Goal: Transaction & Acquisition: Book appointment/travel/reservation

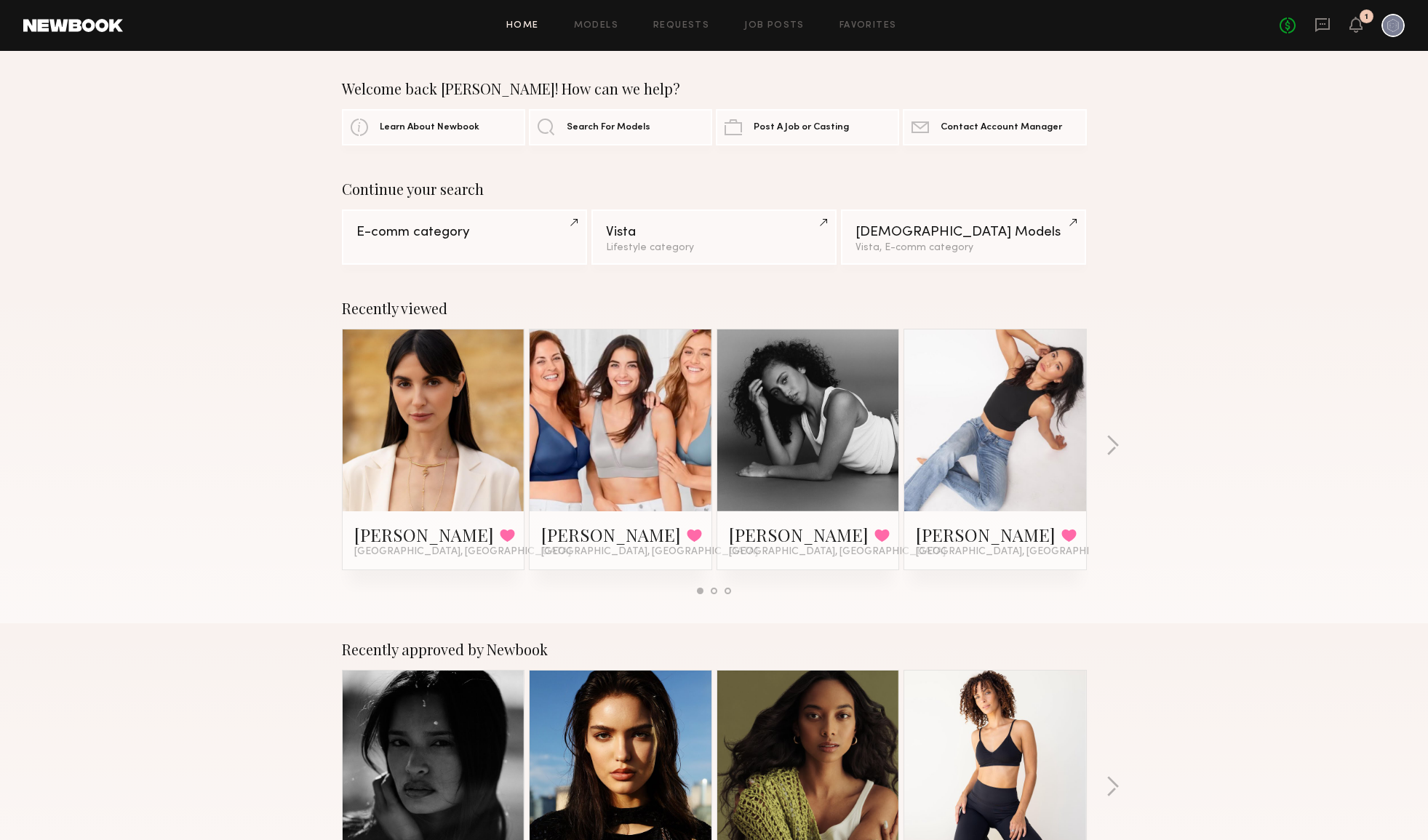
click at [1349, 22] on div "No fees up to $5,000 1" at bounding box center [1342, 25] width 125 height 23
click at [1351, 24] on icon at bounding box center [1356, 24] width 11 height 11
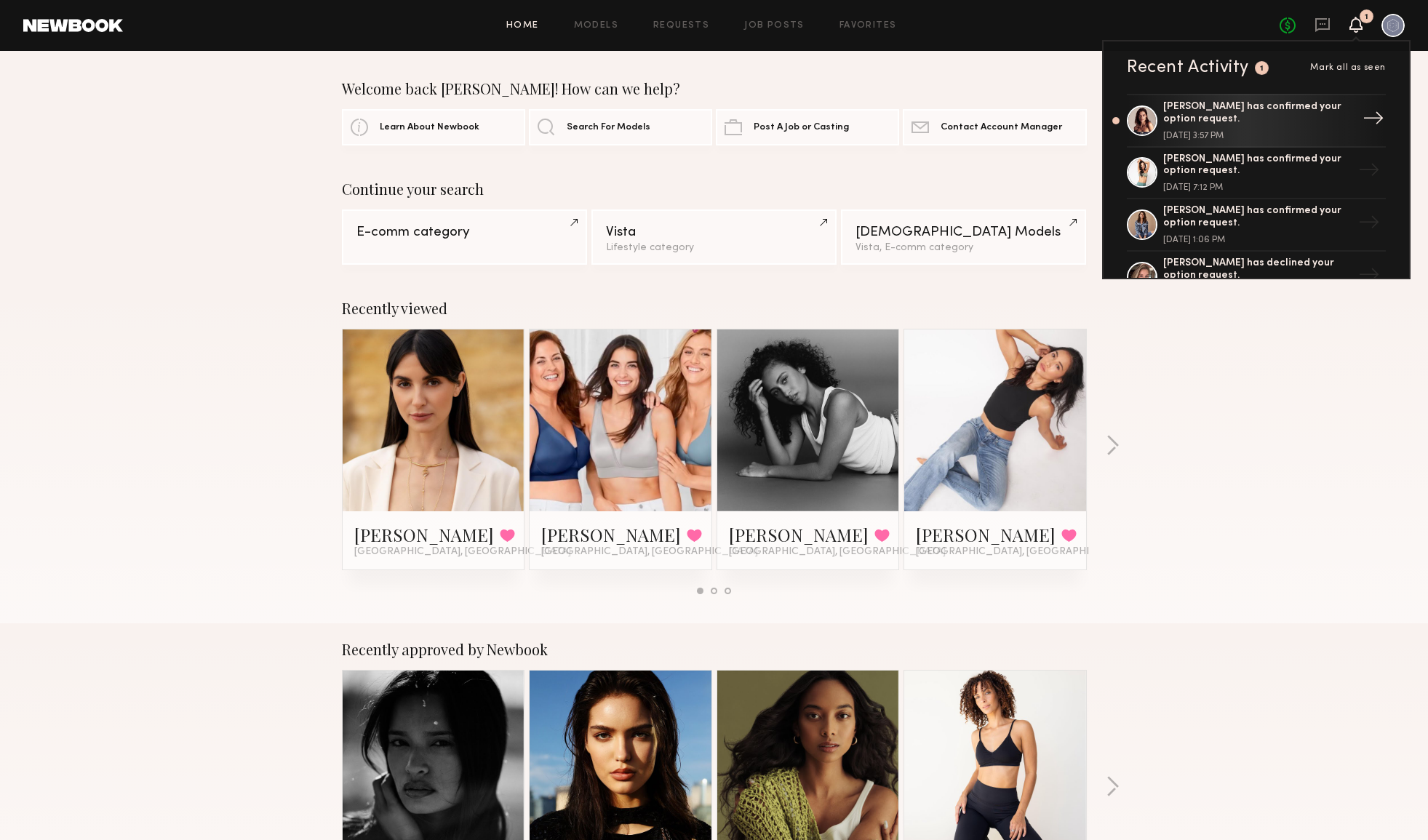
click at [1299, 120] on div "Sofi S. has confirmed your option request." at bounding box center [1258, 113] width 189 height 25
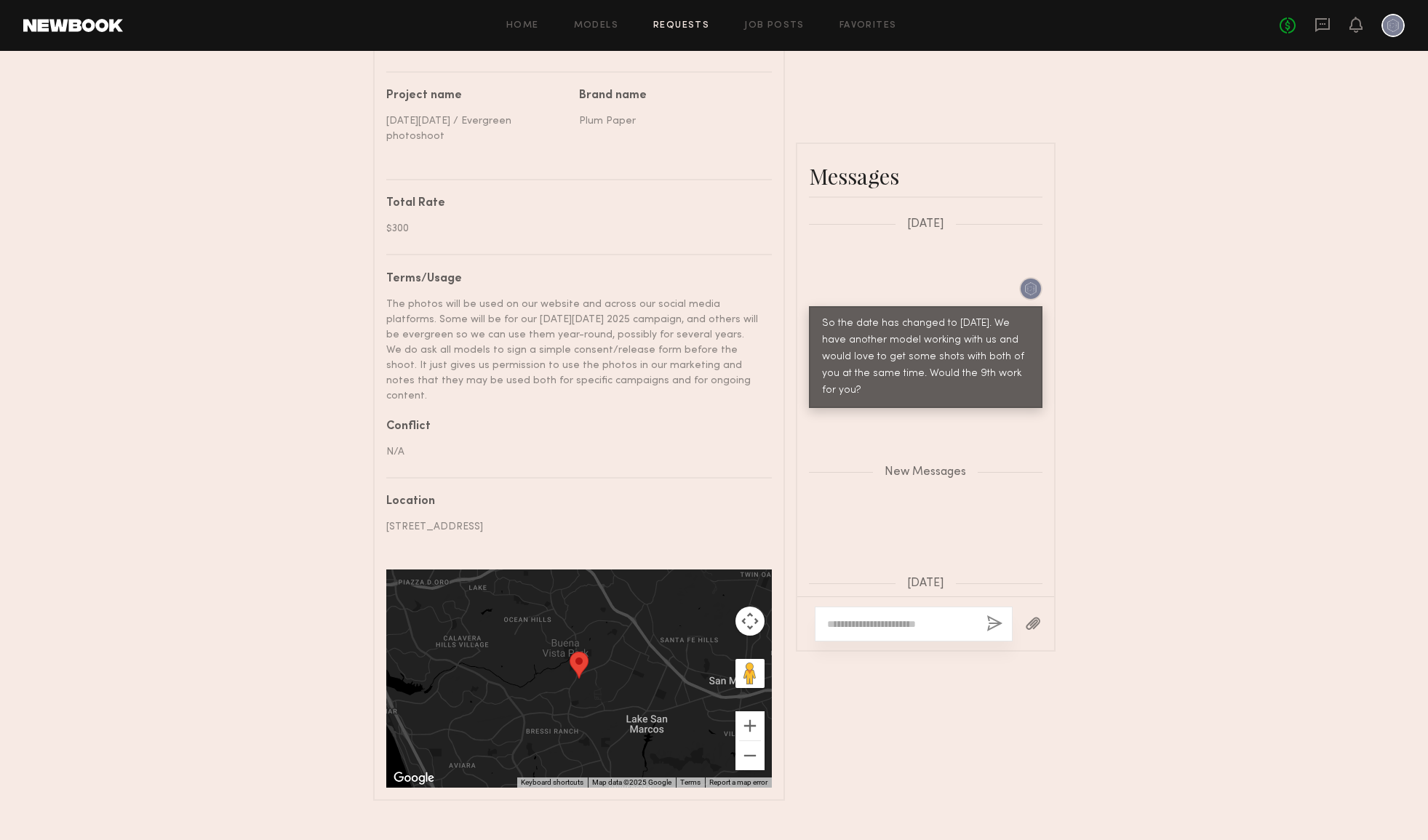
scroll to position [1538, 0]
click at [1327, 23] on icon at bounding box center [1322, 24] width 16 height 16
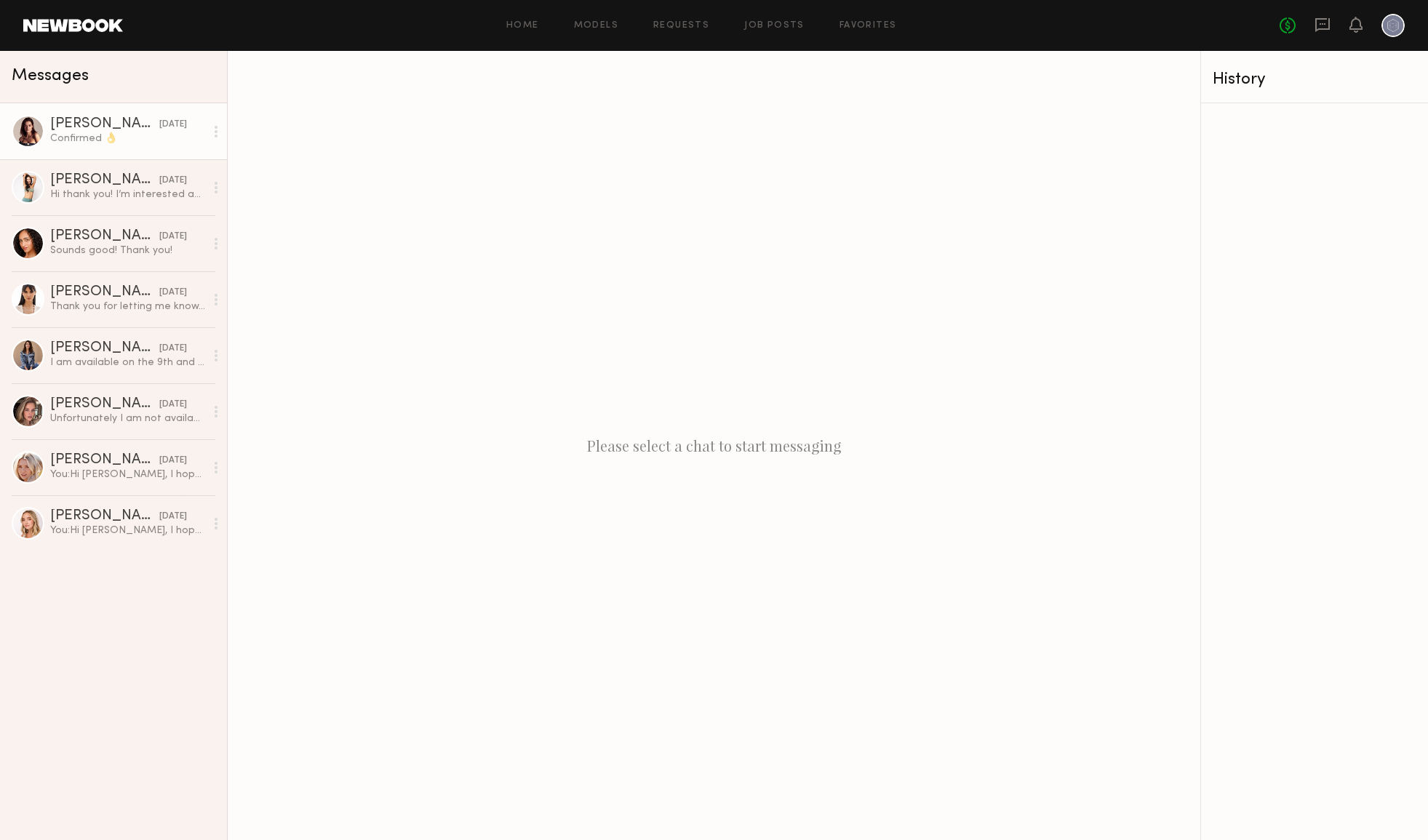
click at [135, 134] on div "Confirmed 👌" at bounding box center [128, 138] width 155 height 14
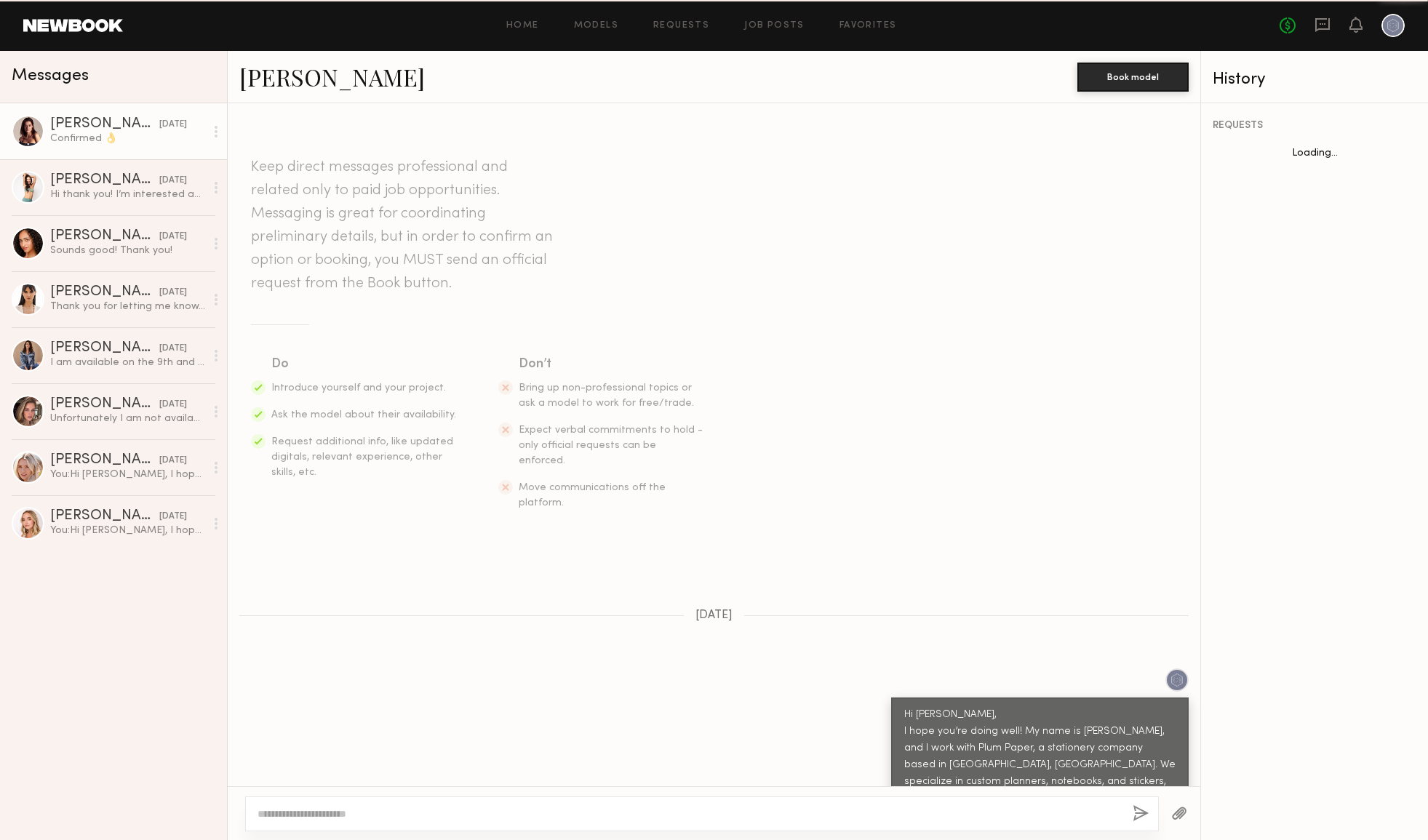
scroll to position [798, 0]
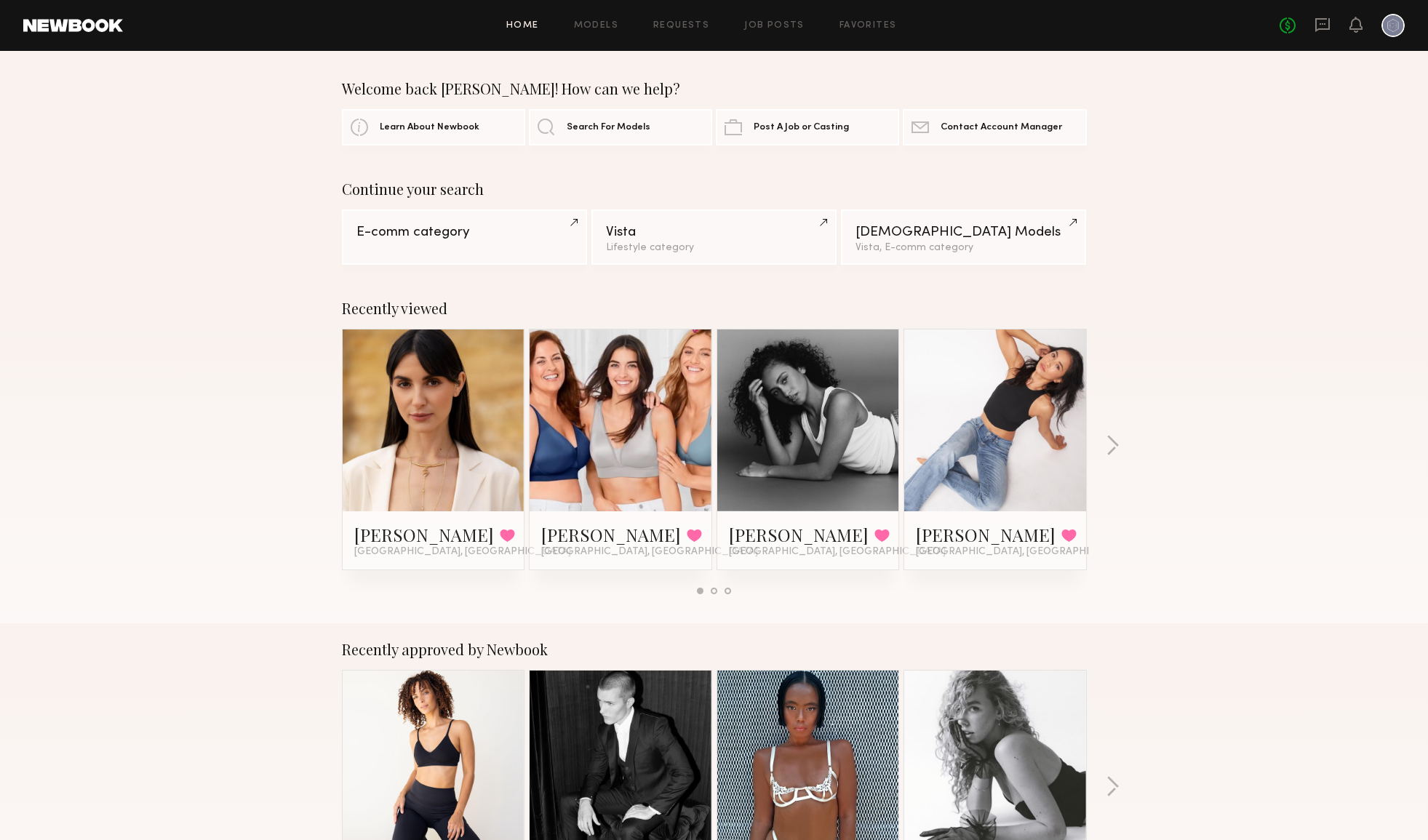
click at [1396, 31] on div at bounding box center [1393, 25] width 23 height 23
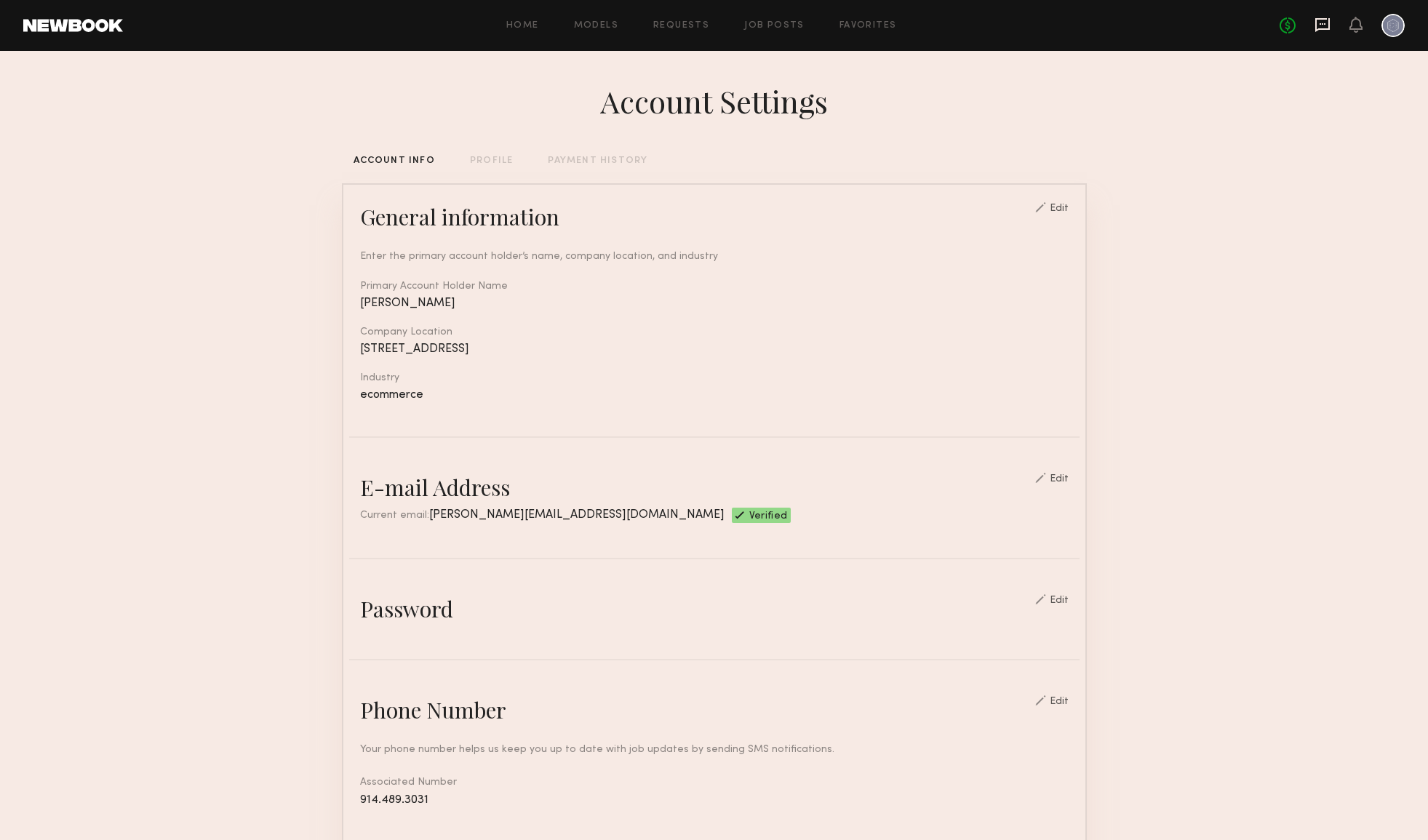
click at [1327, 28] on icon at bounding box center [1322, 25] width 14 height 14
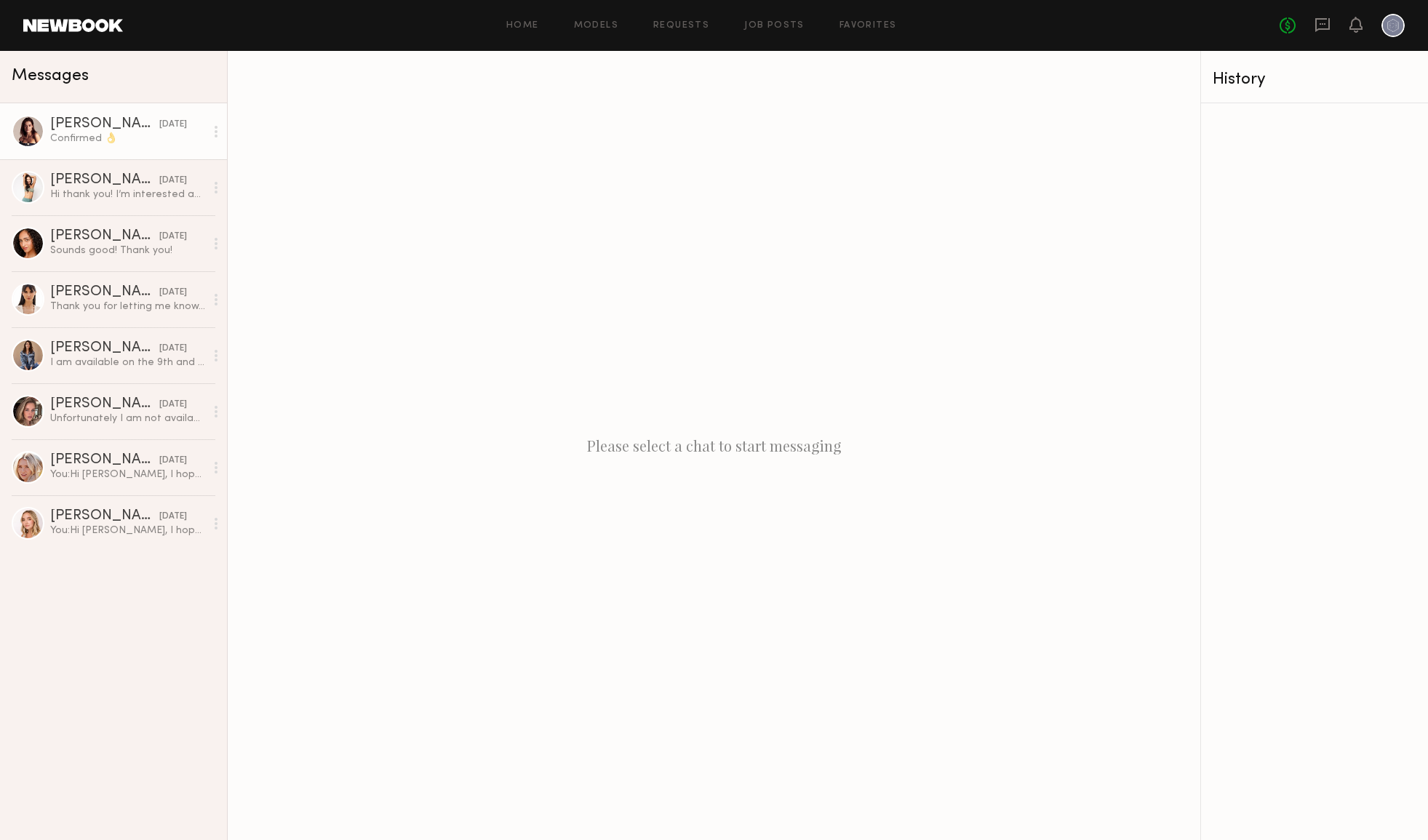
click at [119, 133] on div "Confirmed 👌" at bounding box center [128, 138] width 155 height 14
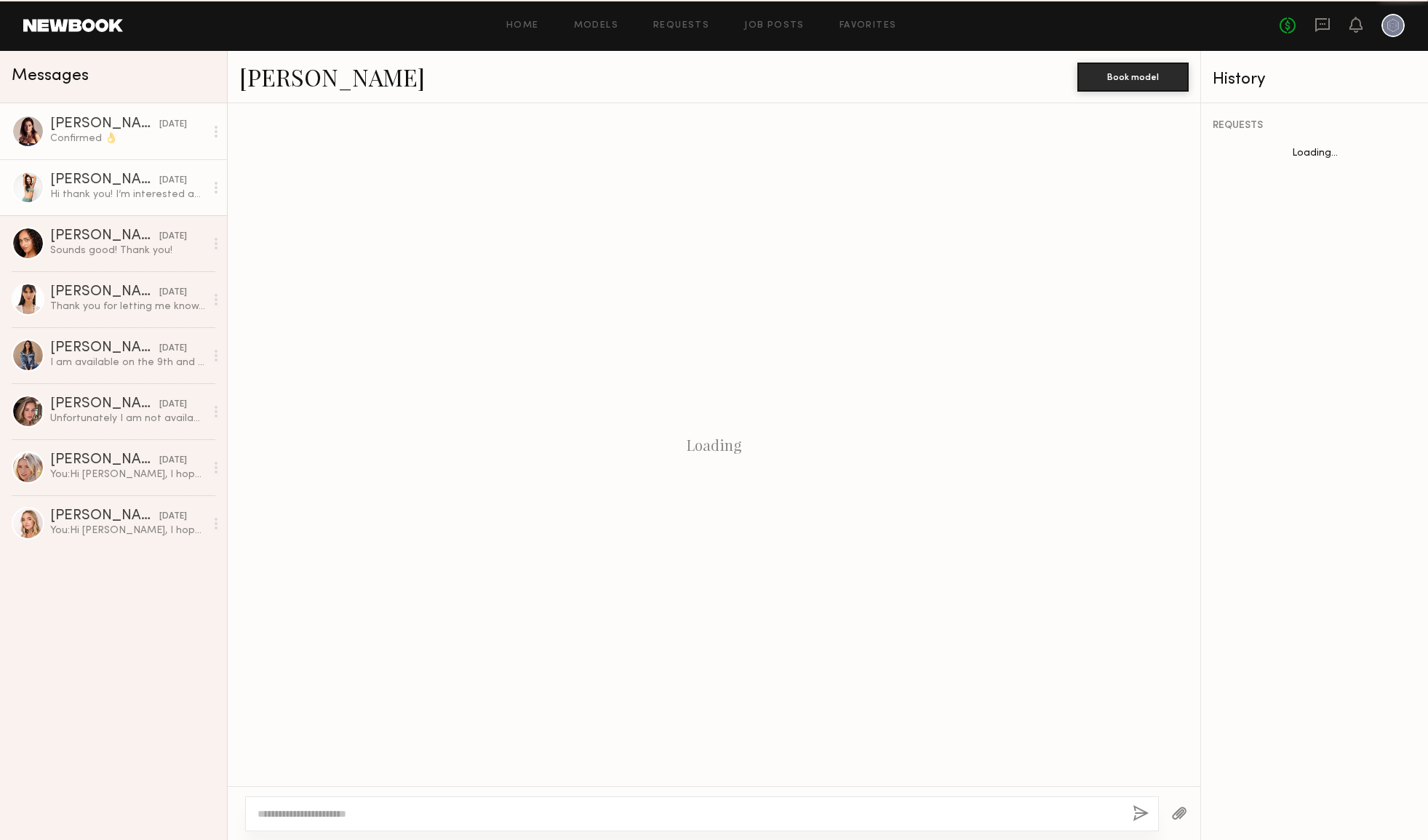
scroll to position [798, 0]
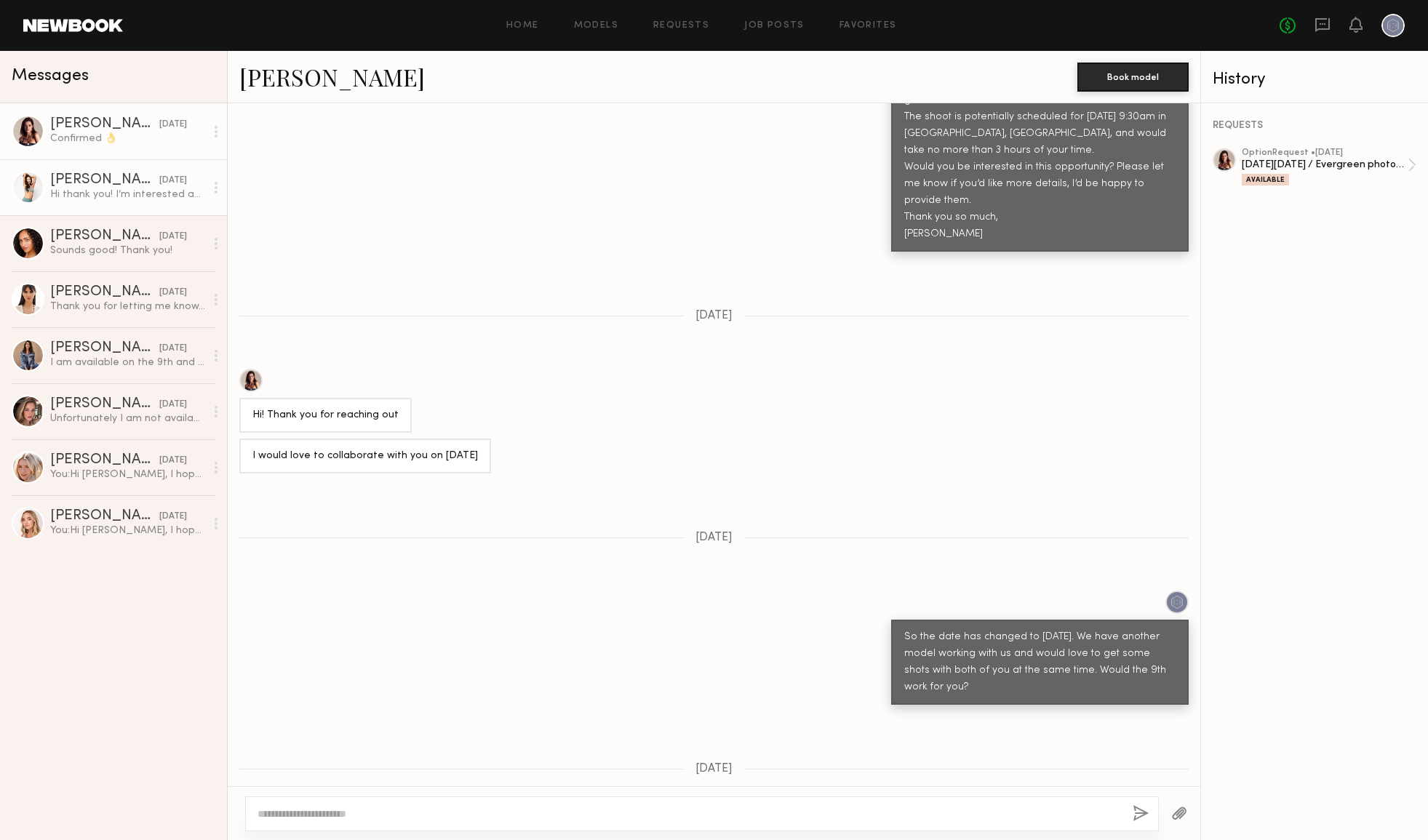
click at [125, 177] on div "[PERSON_NAME]" at bounding box center [104, 180] width 109 height 14
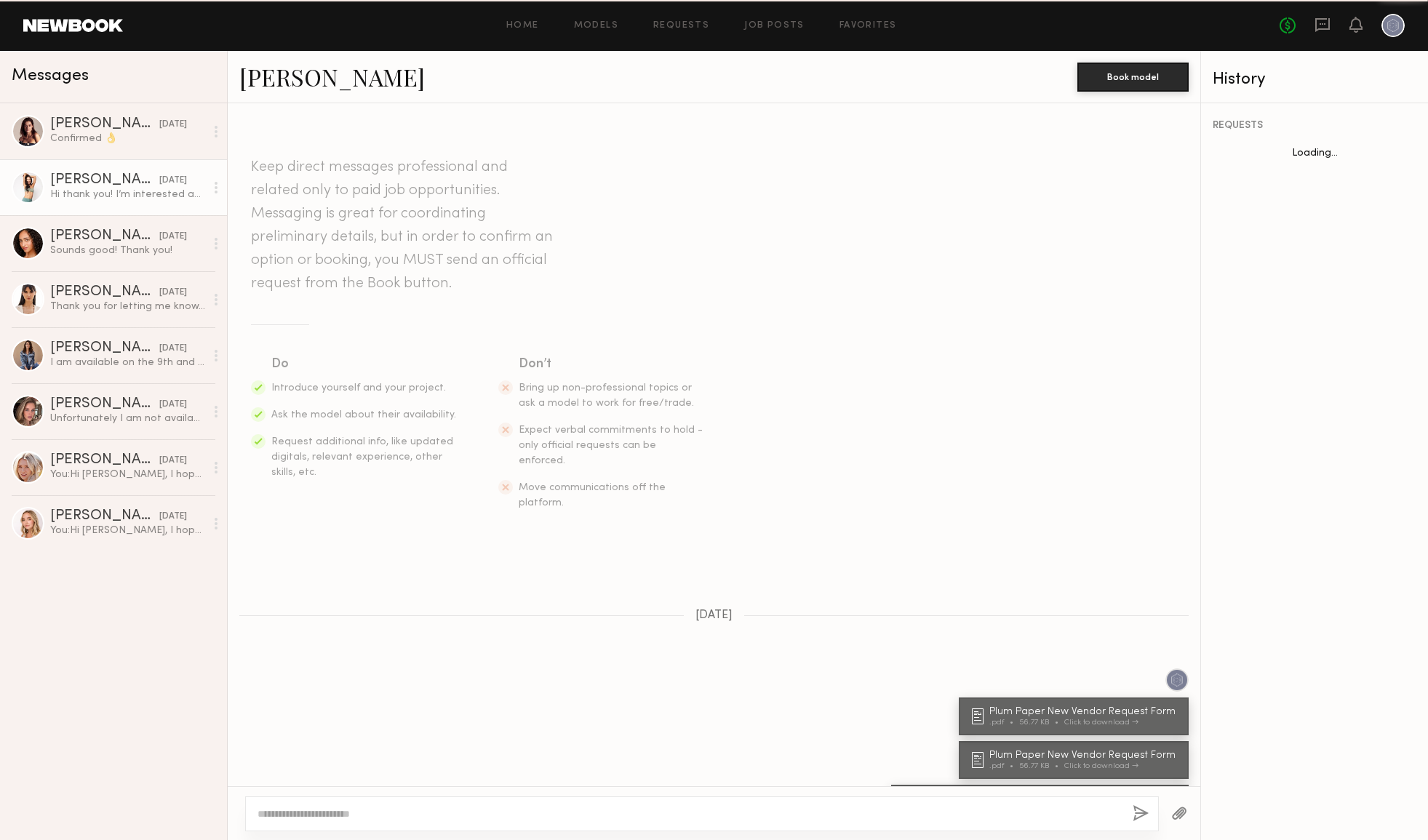
scroll to position [69, 0]
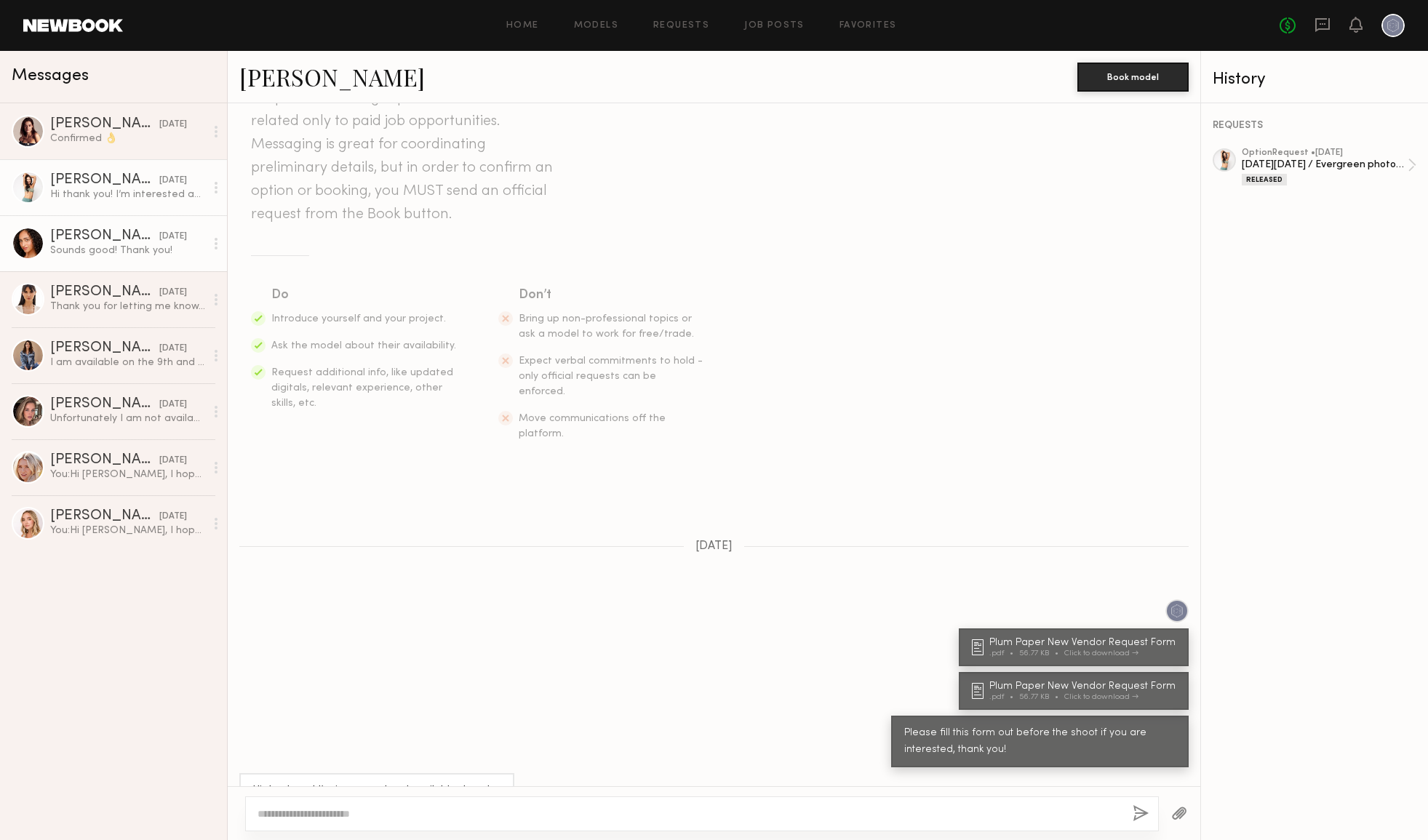
click at [138, 243] on div "[PERSON_NAME]" at bounding box center [104, 236] width 109 height 14
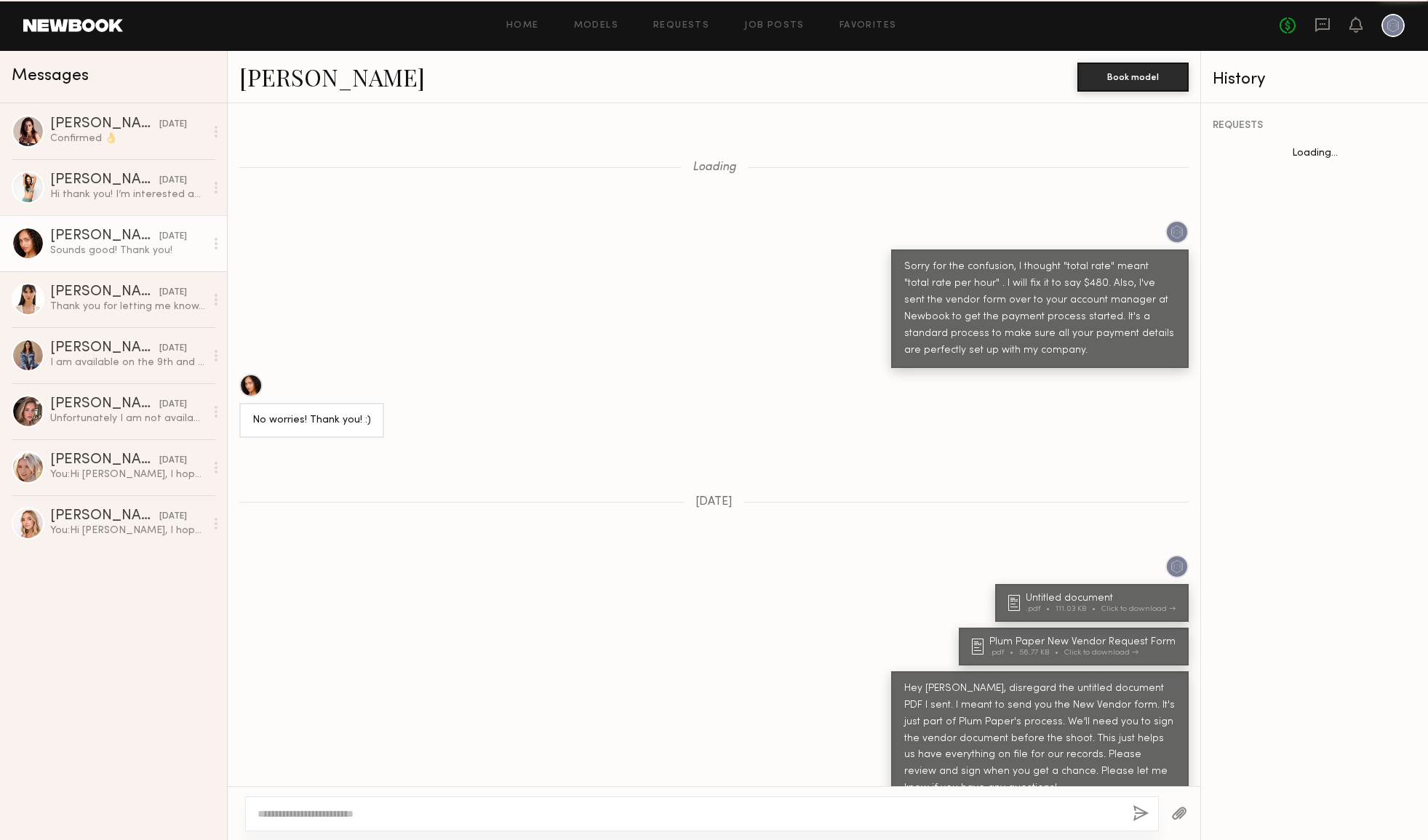
scroll to position [490, 0]
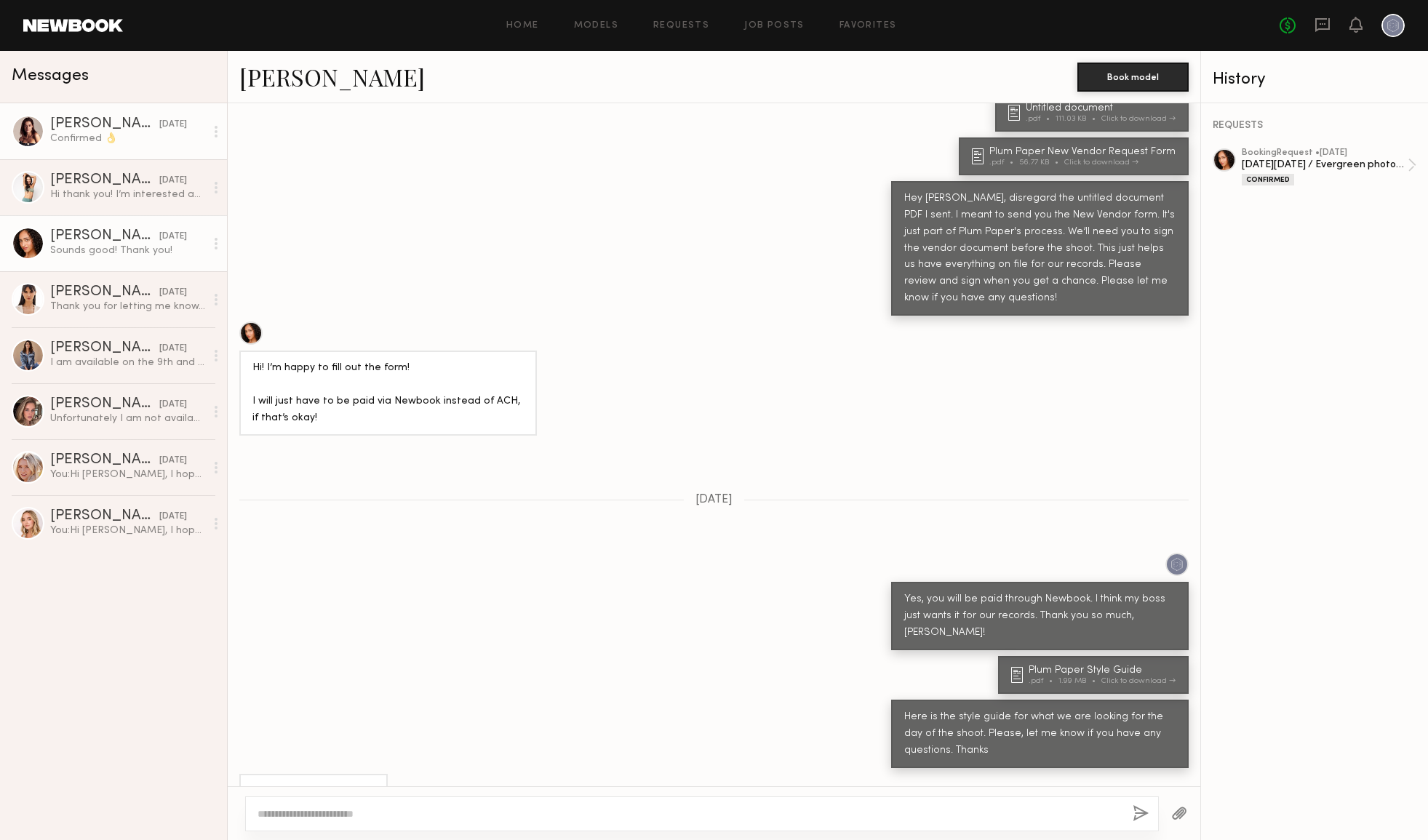
click at [135, 126] on div "[PERSON_NAME]" at bounding box center [104, 124] width 109 height 14
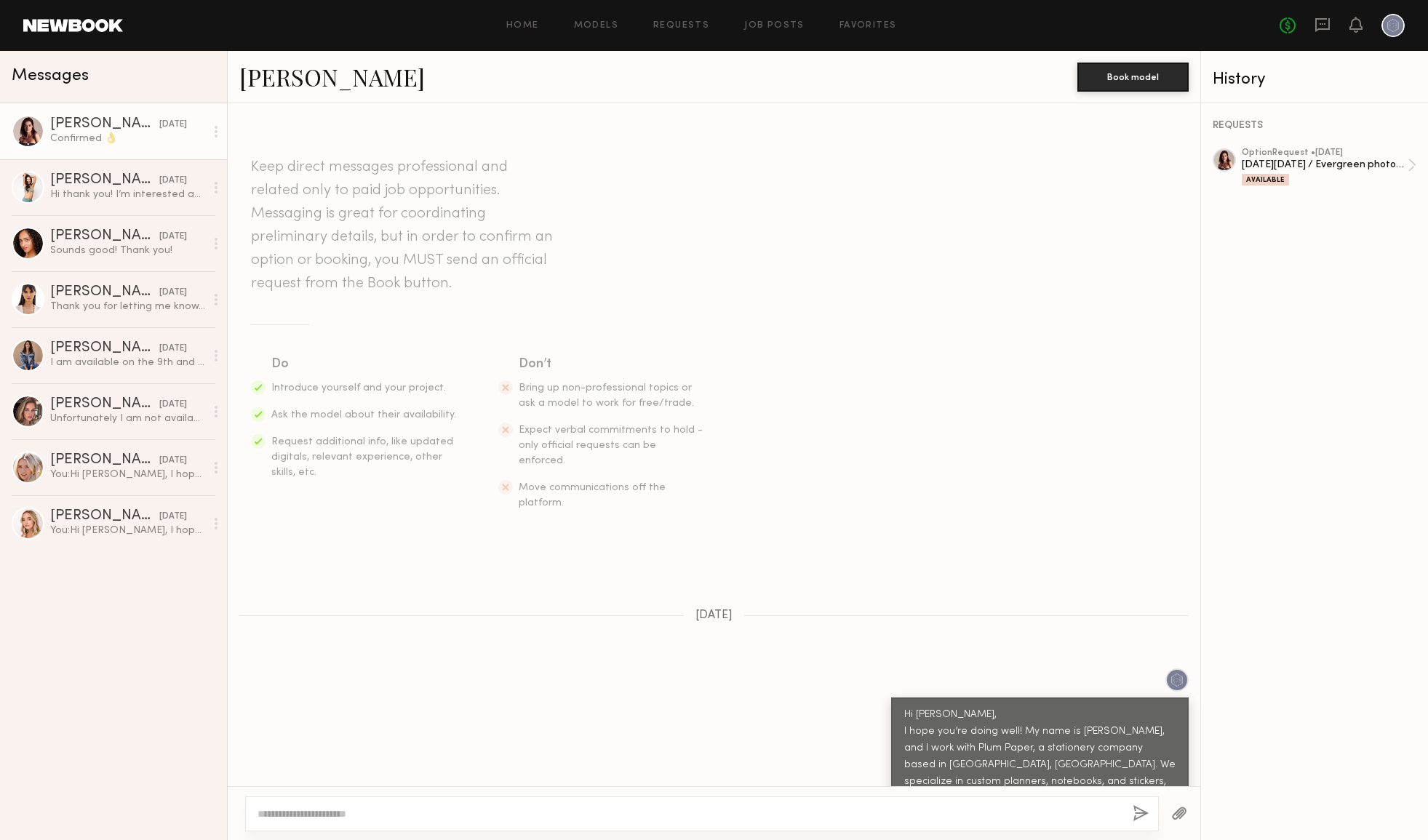
scroll to position [798, 0]
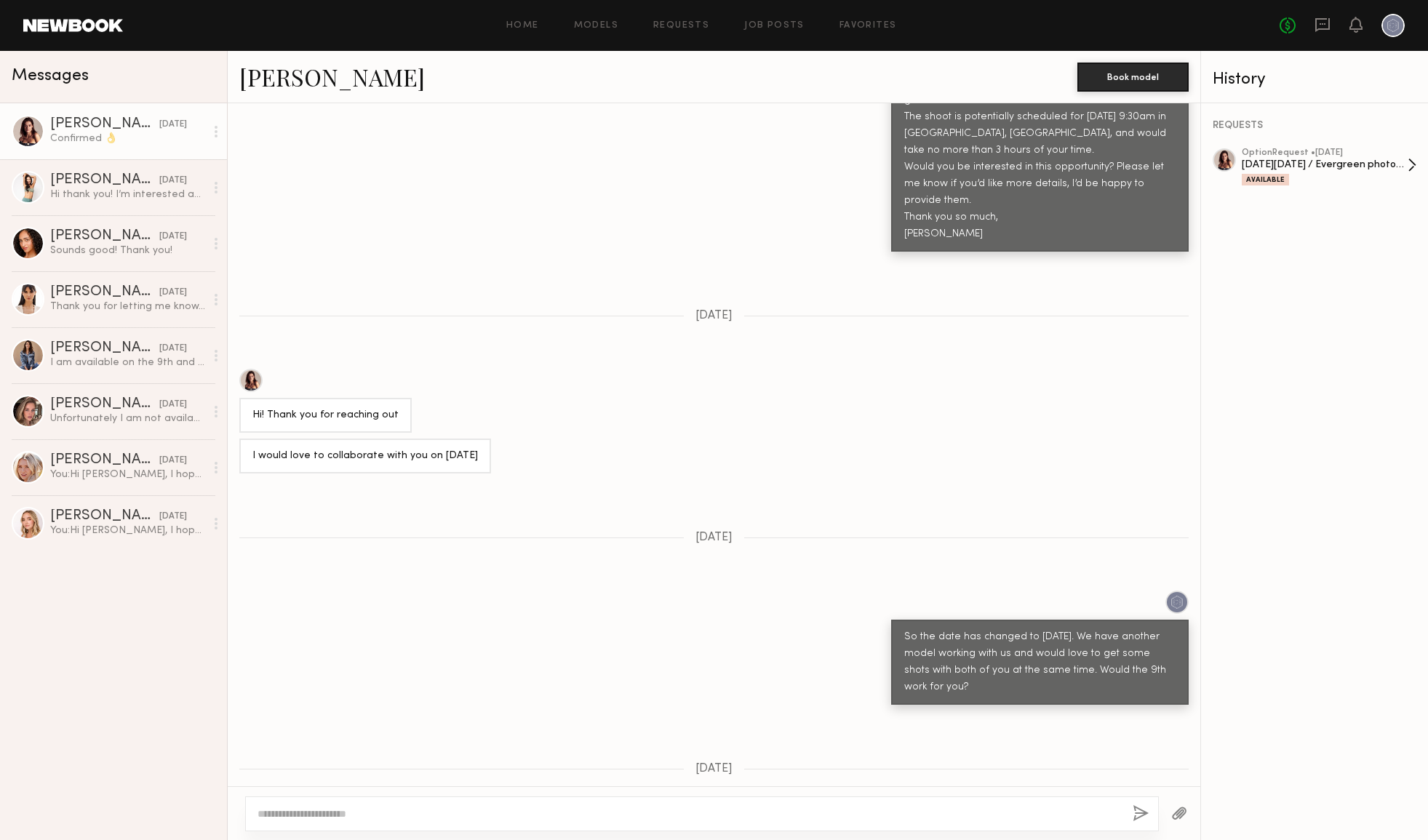
click at [1354, 163] on div "[DATE][DATE] / Evergreen photoshoot" at bounding box center [1324, 165] width 166 height 14
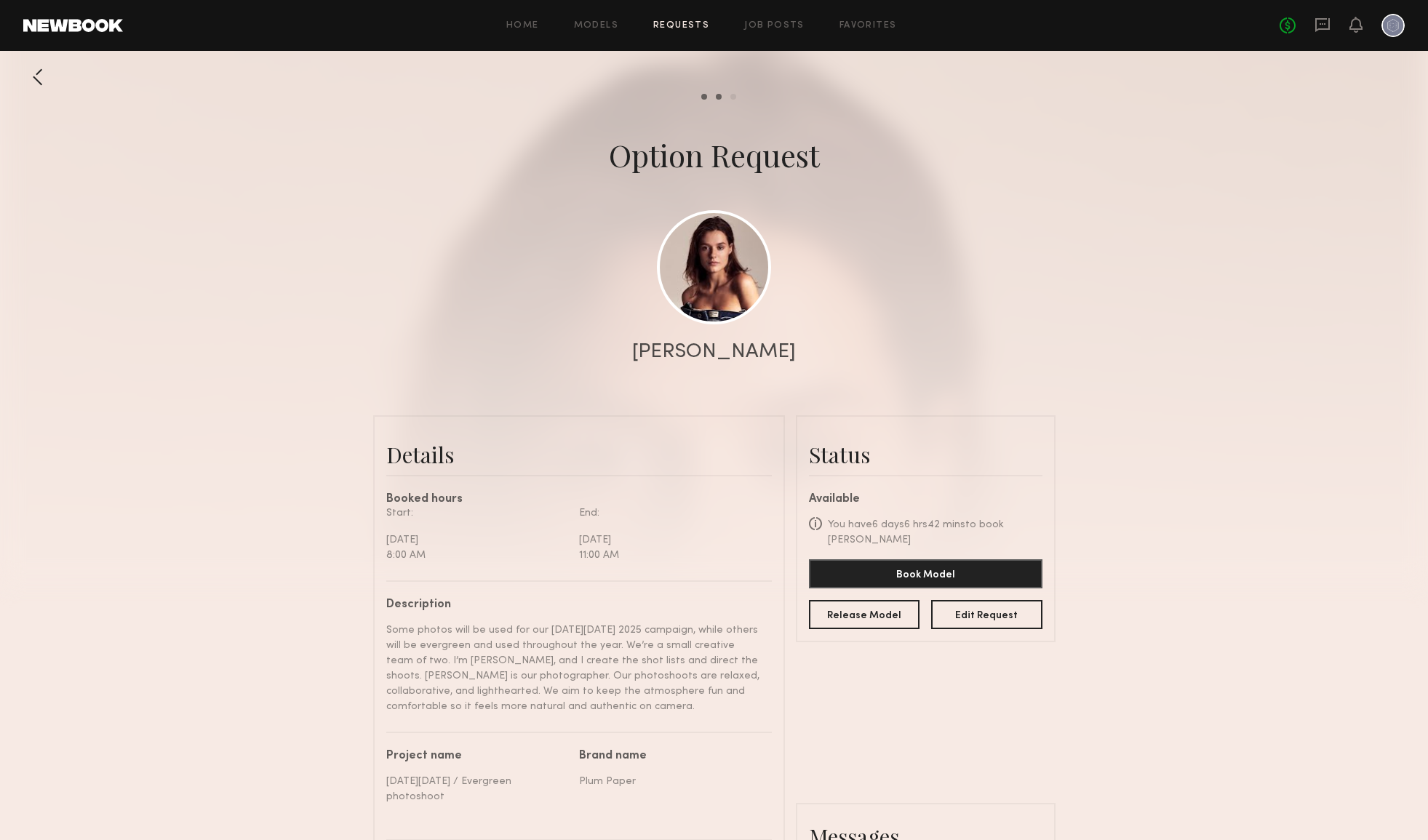
scroll to position [1427, 0]
click at [933, 561] on button "Book Model" at bounding box center [925, 573] width 234 height 29
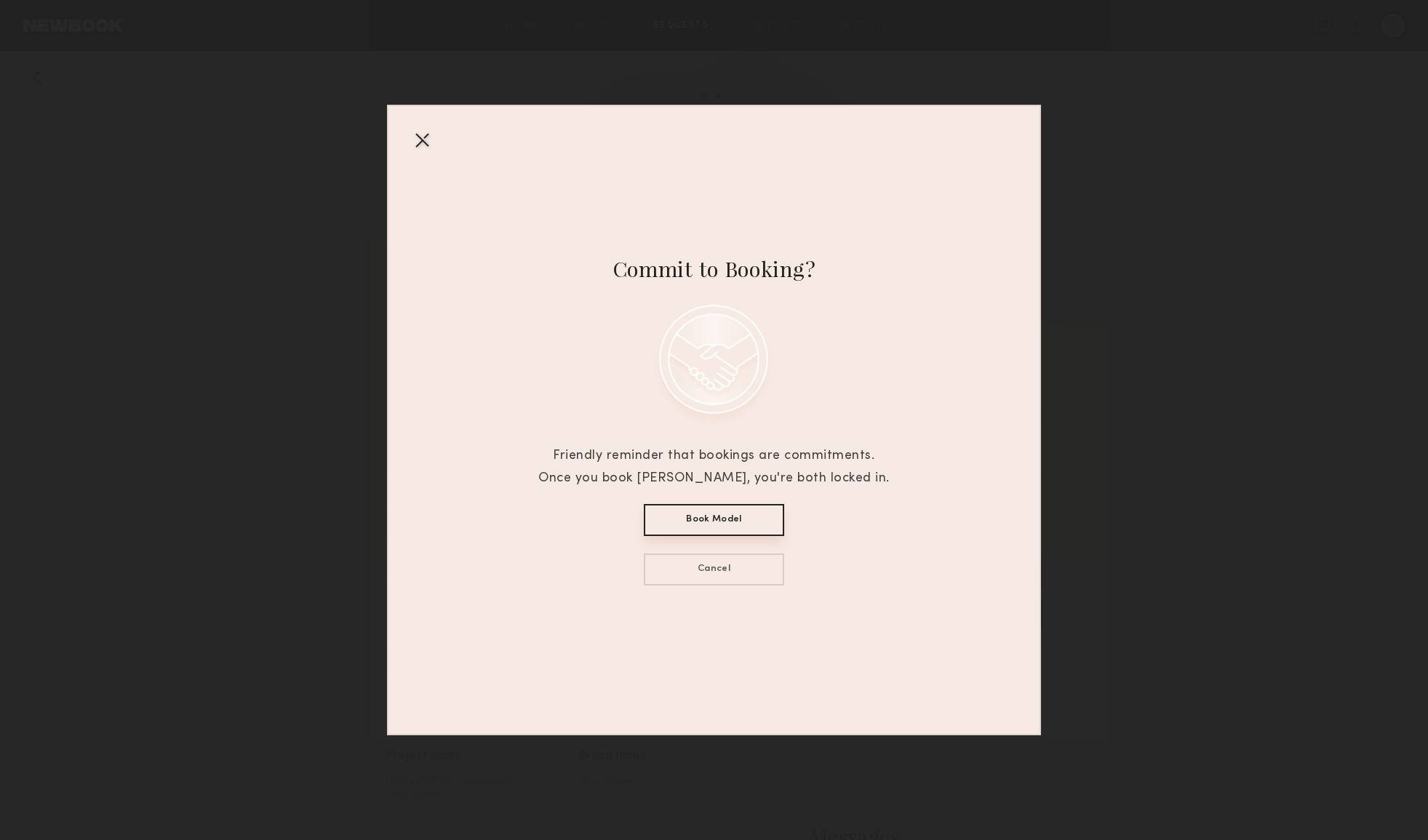
click at [741, 521] on button "Book Model" at bounding box center [714, 520] width 141 height 32
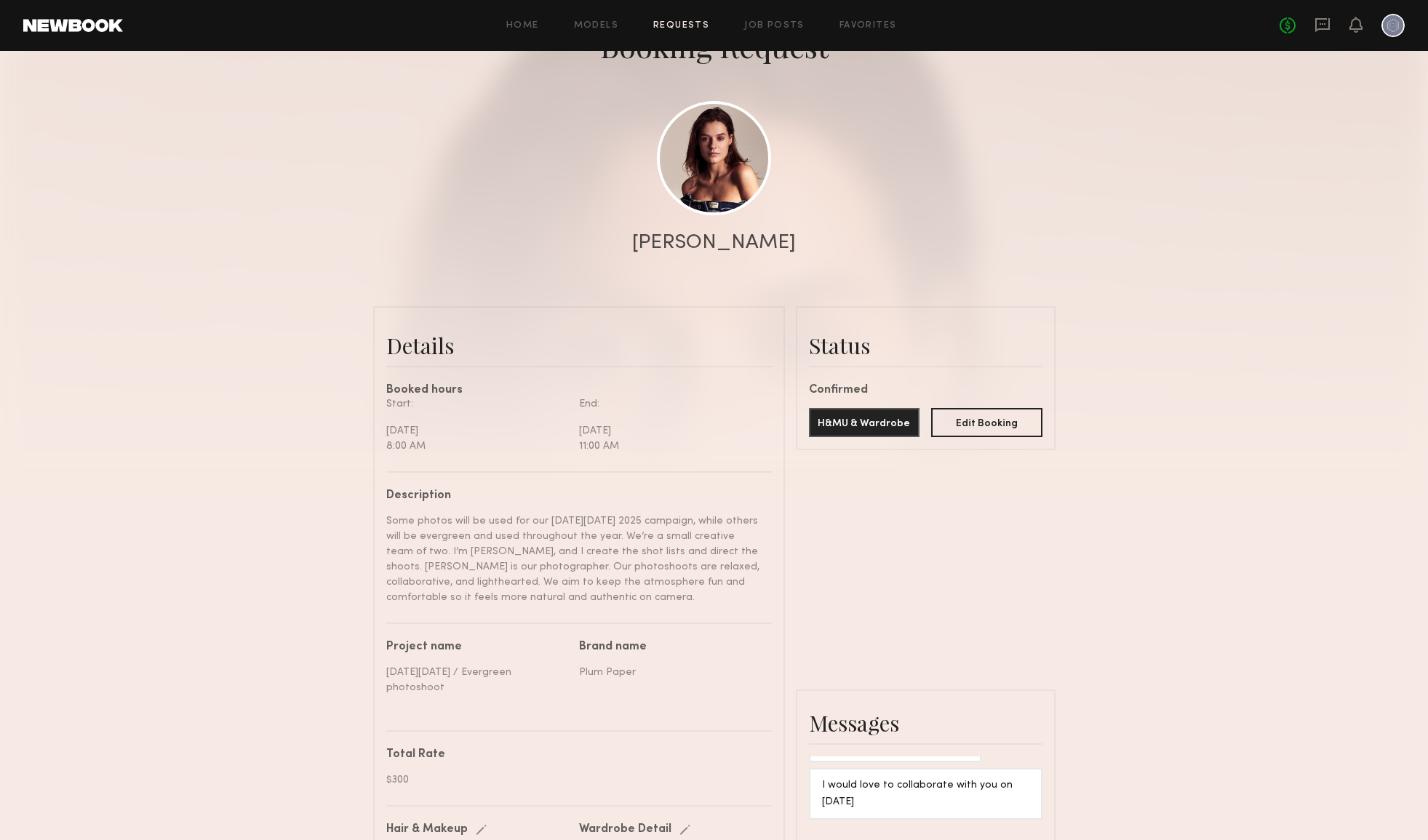
scroll to position [126, 0]
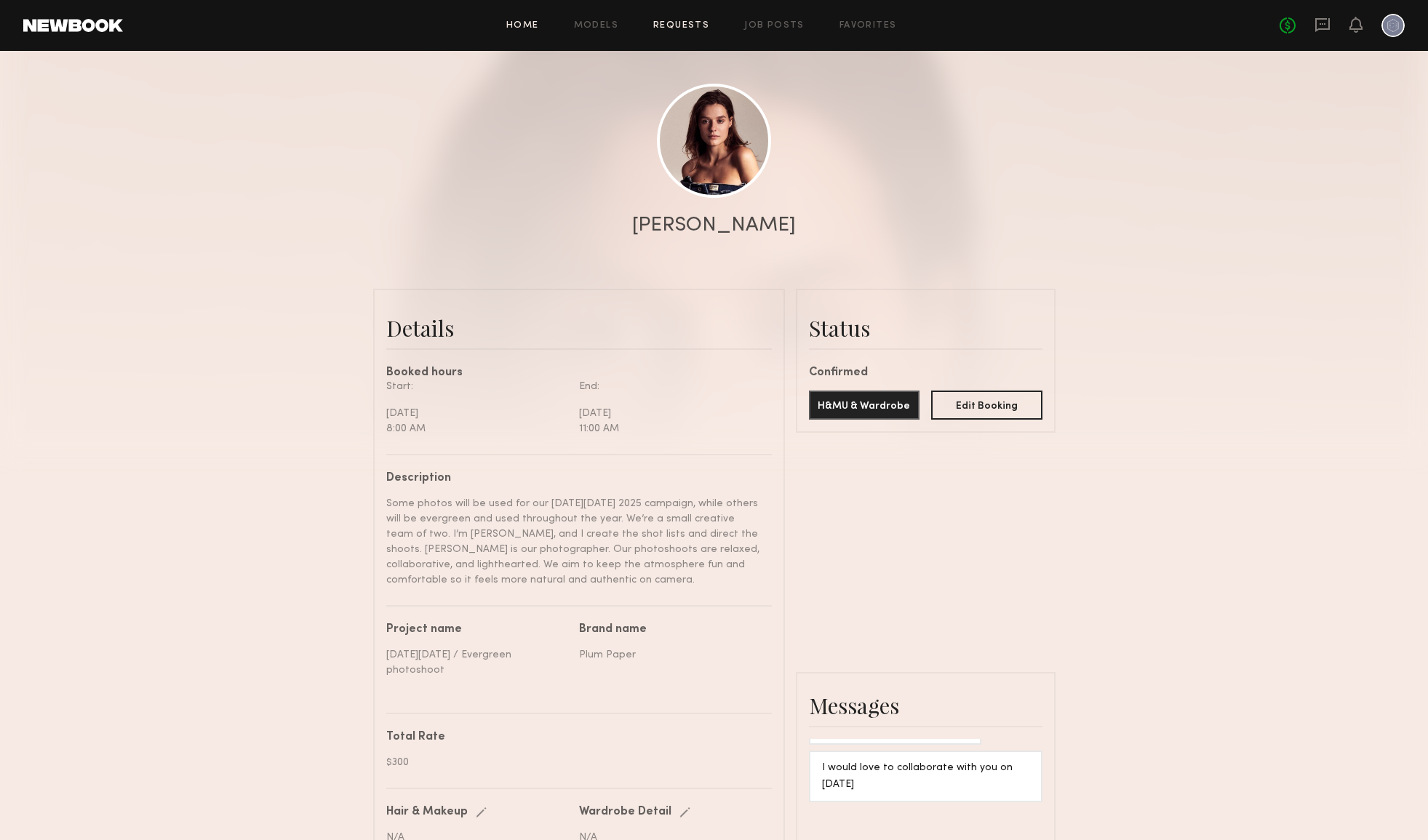
click at [534, 26] on link "Home" at bounding box center [523, 26] width 33 height 10
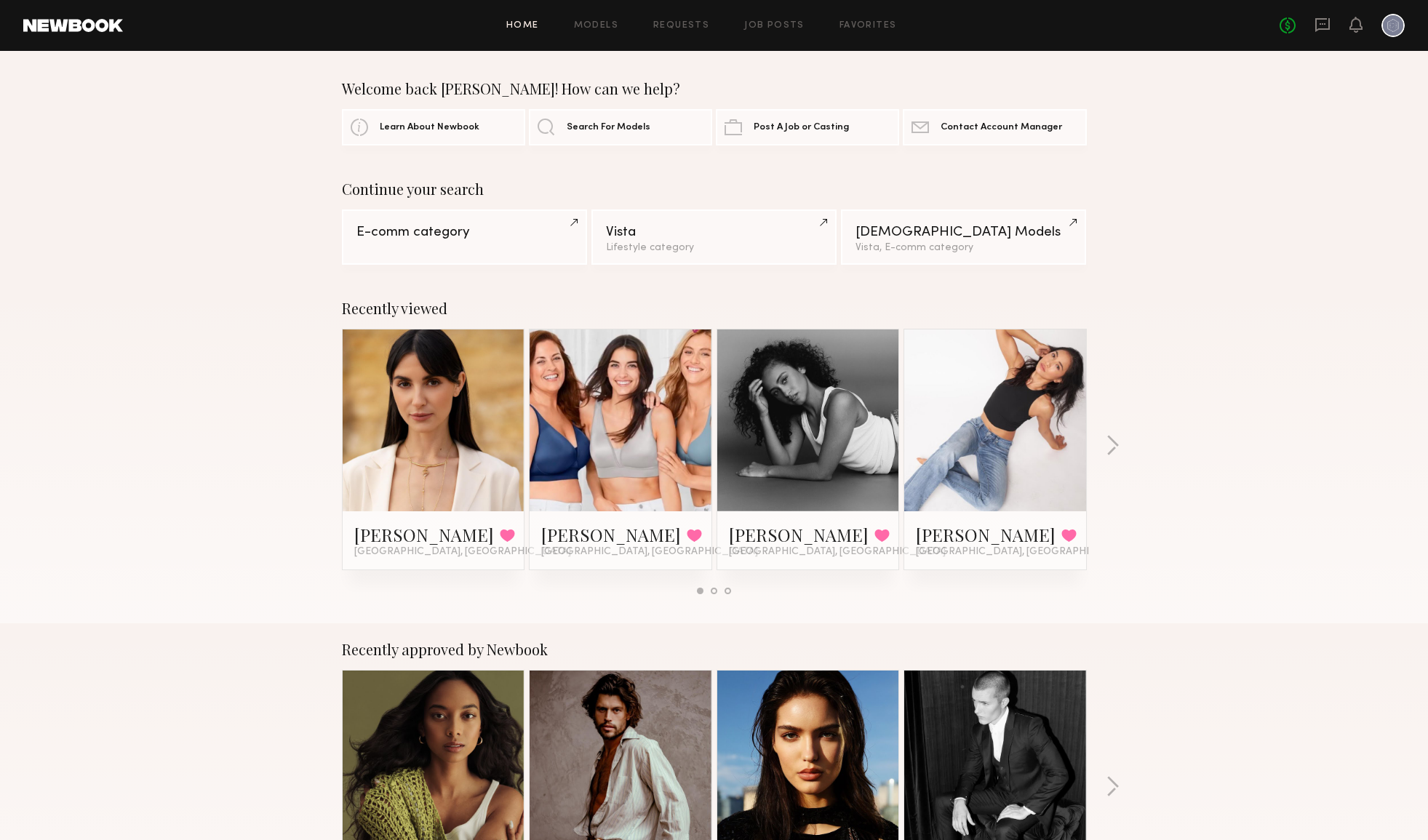
click at [1394, 21] on div at bounding box center [1393, 25] width 23 height 23
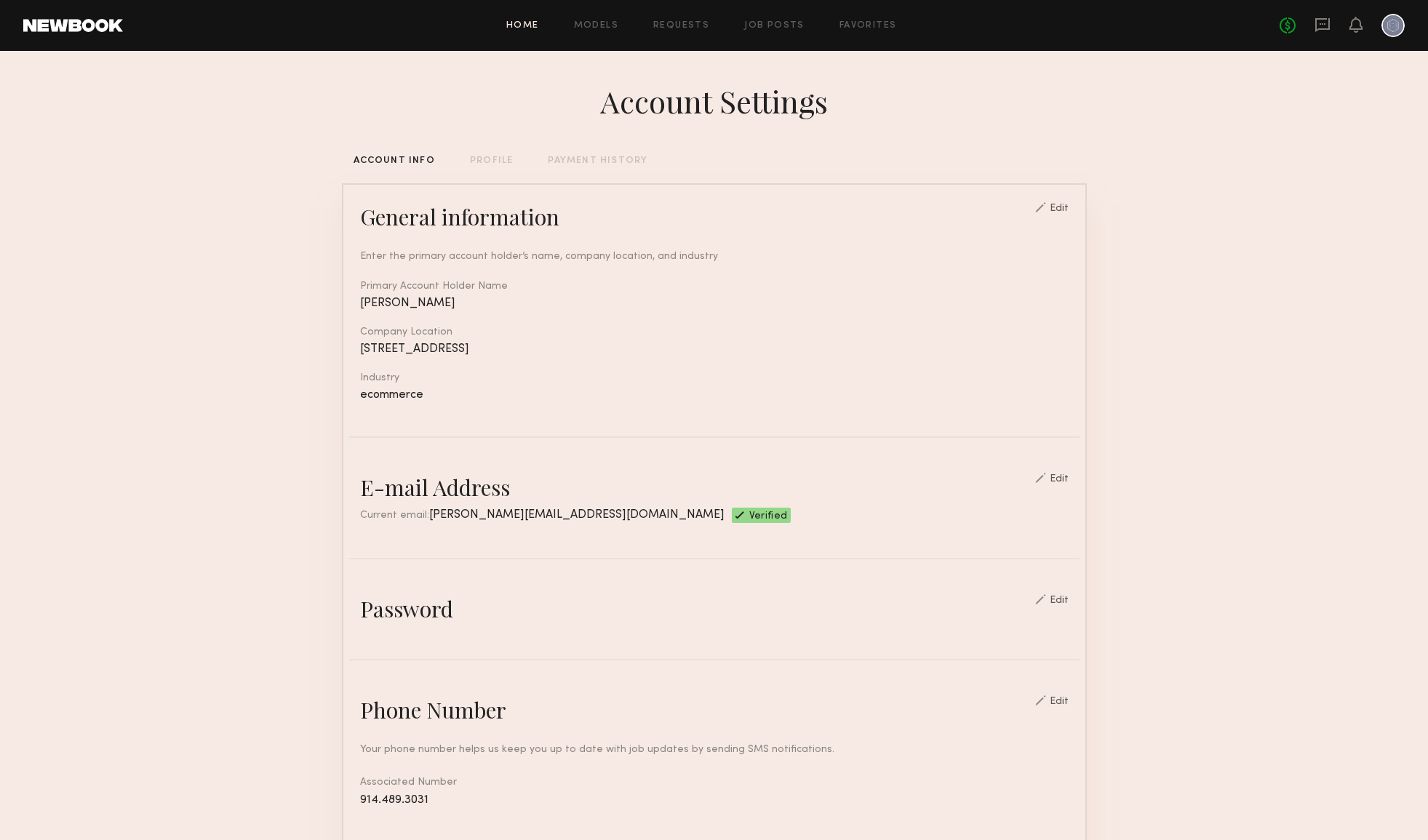
click at [523, 27] on link "Home" at bounding box center [523, 26] width 33 height 10
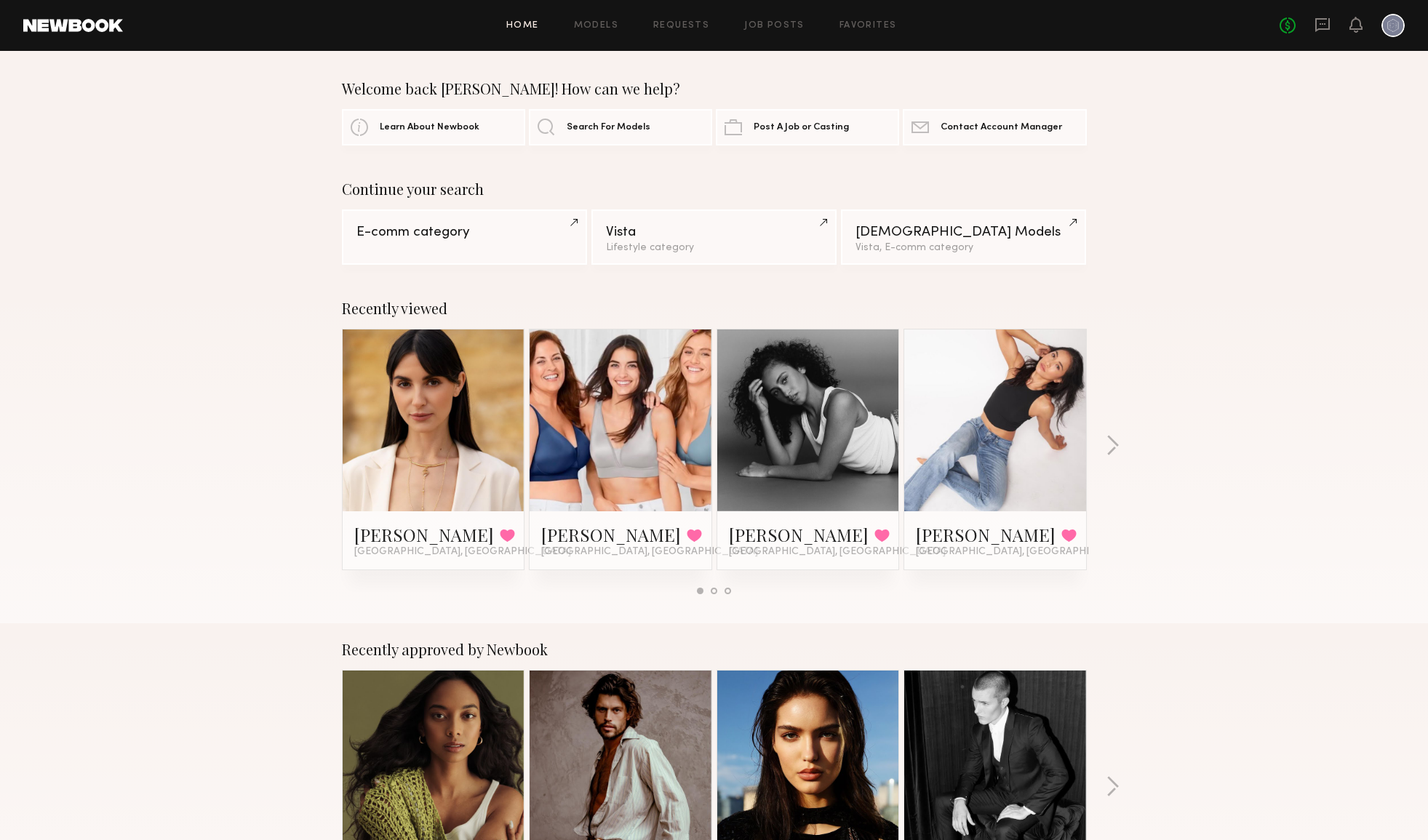
click at [1318, 35] on div "No fees up to $5,000" at bounding box center [1342, 25] width 125 height 23
click at [1325, 24] on icon at bounding box center [1323, 24] width 6 height 2
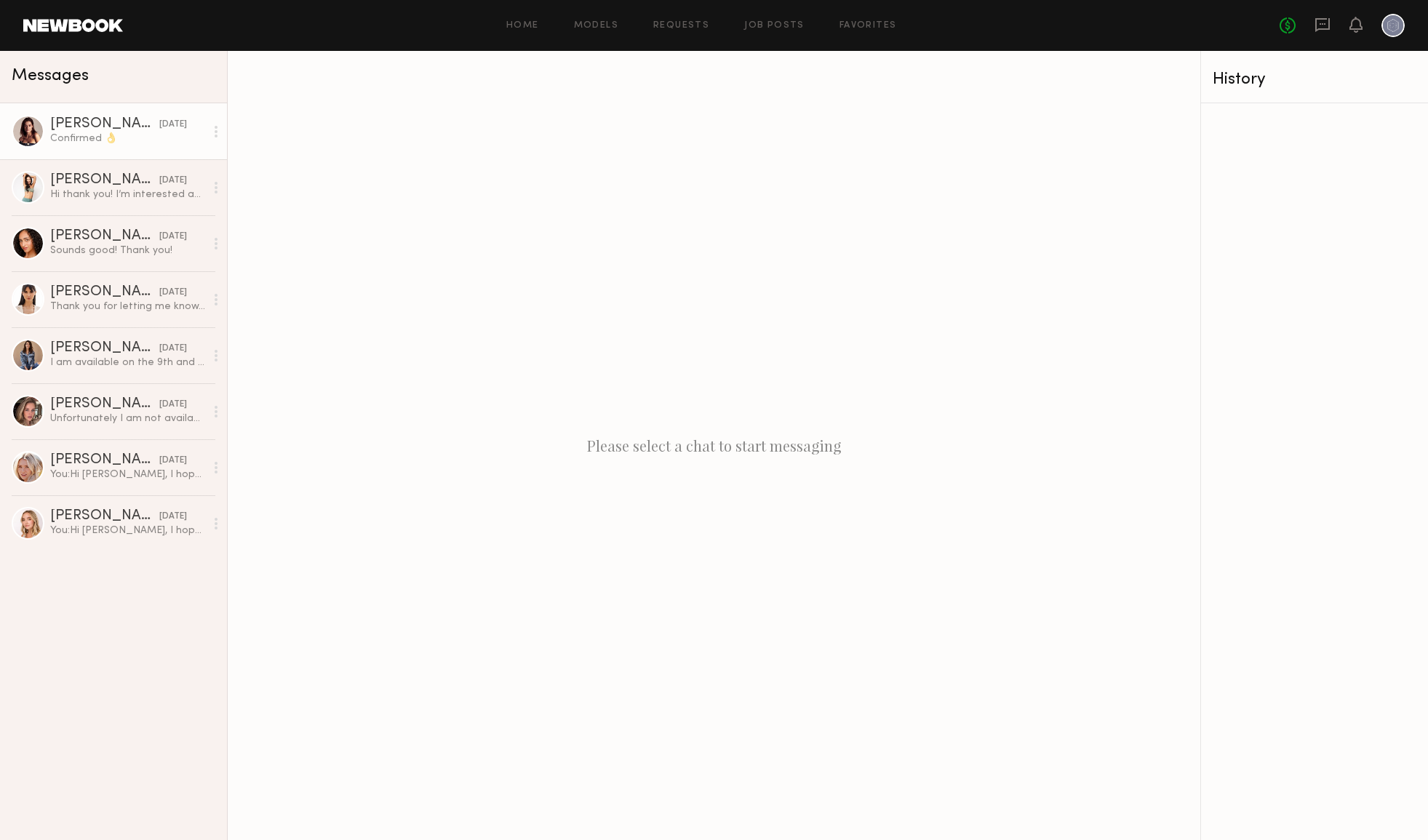
click at [129, 140] on div "Confirmed 👌" at bounding box center [128, 138] width 155 height 14
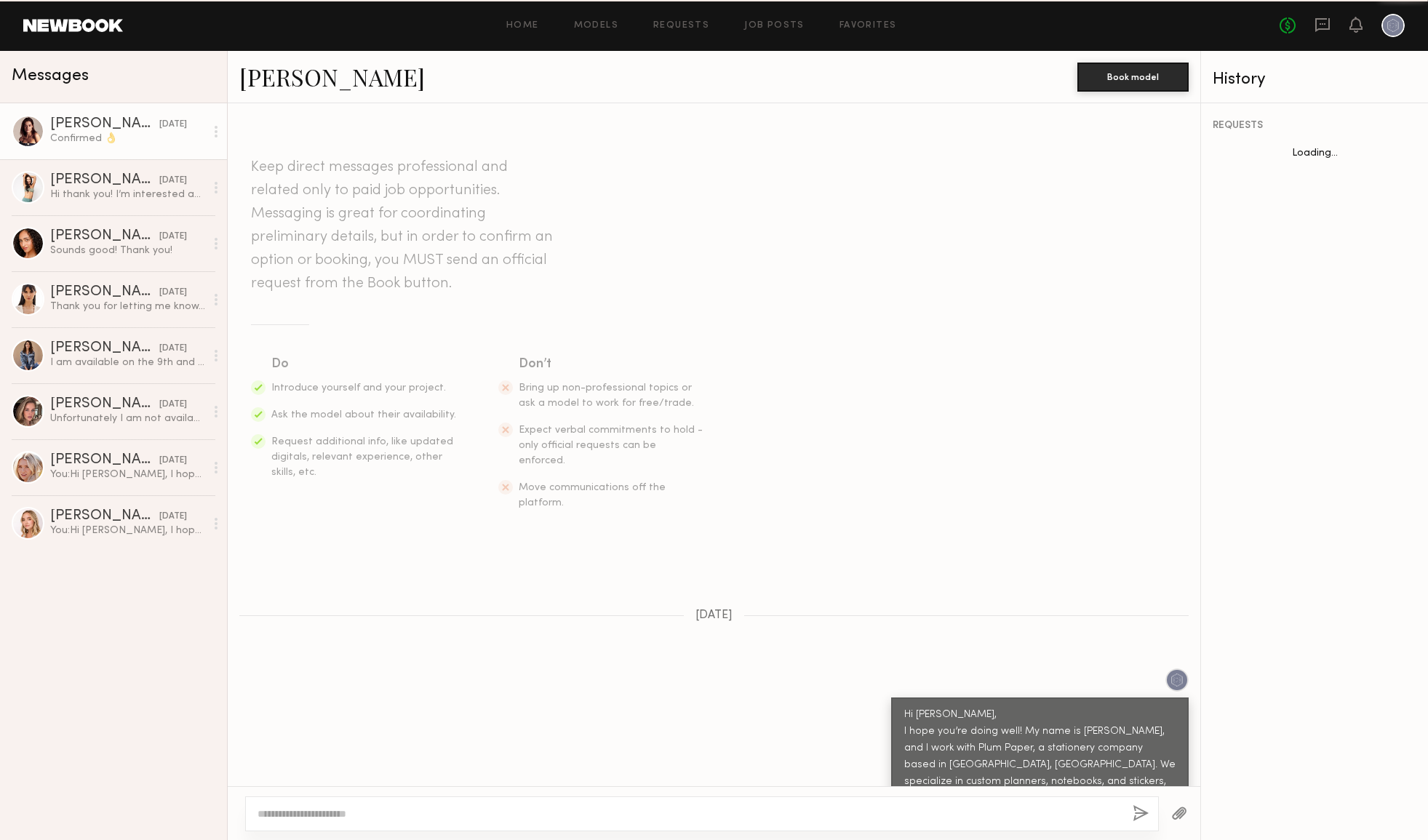
scroll to position [798, 0]
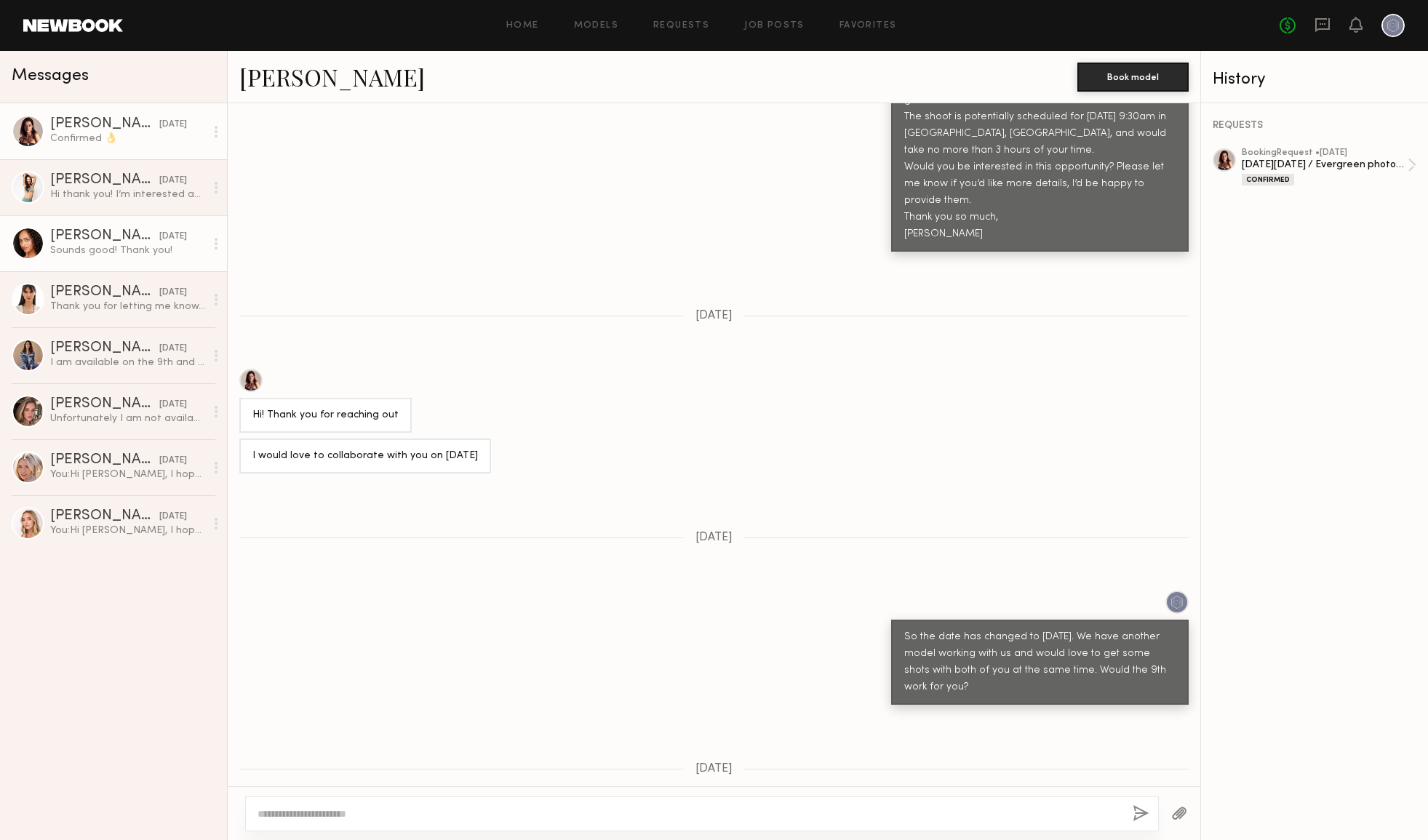
click at [137, 243] on div "Sounds good! Thank you!" at bounding box center [128, 250] width 155 height 14
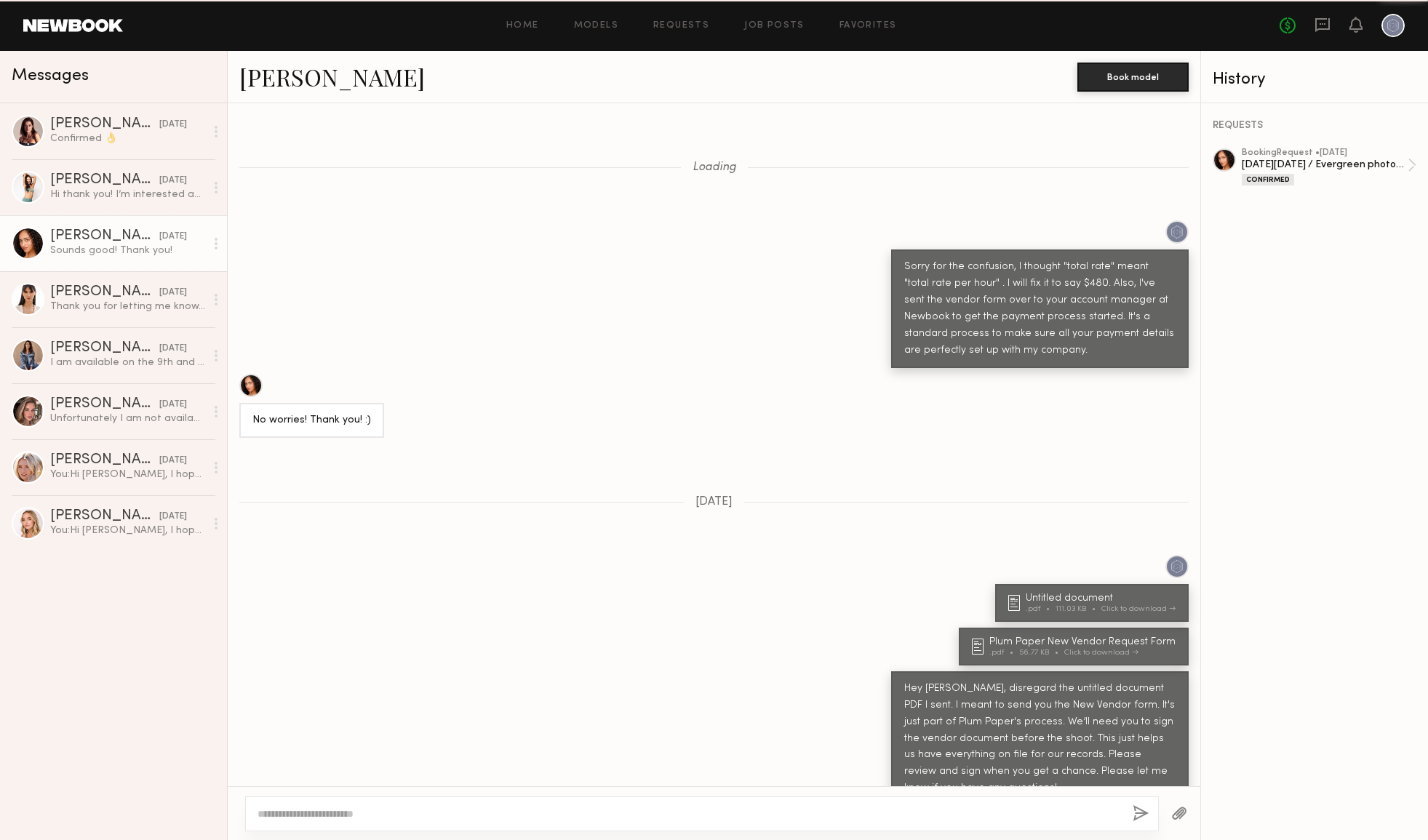
scroll to position [490, 0]
